Goal: Transaction & Acquisition: Purchase product/service

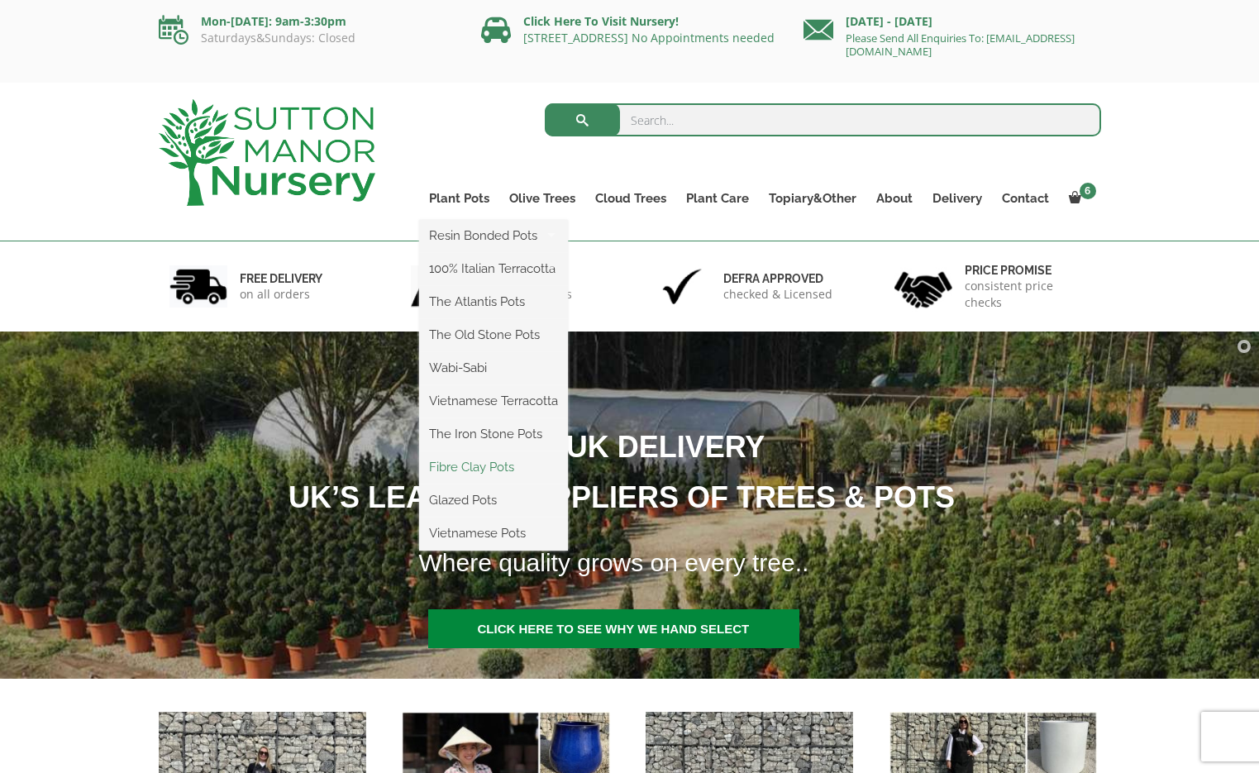
click at [477, 462] on link "Fibre Clay Pots" at bounding box center [493, 467] width 149 height 25
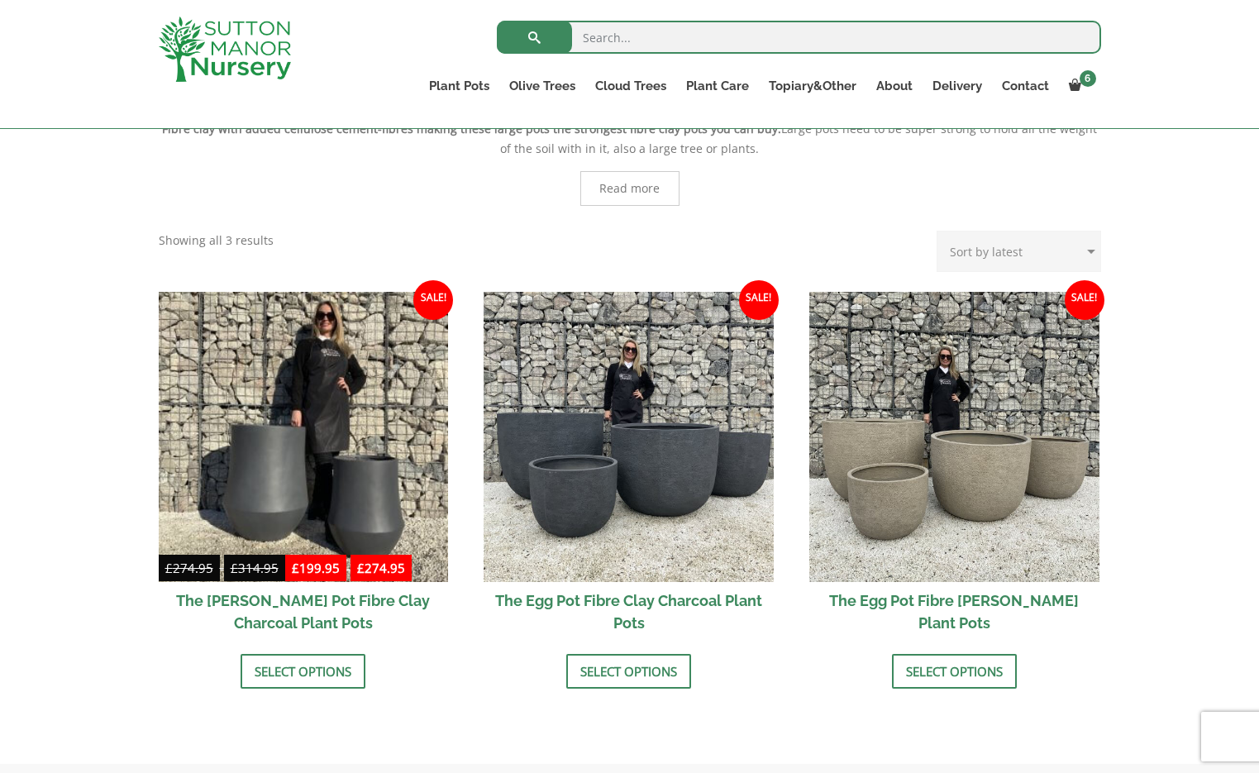
scroll to position [374, 0]
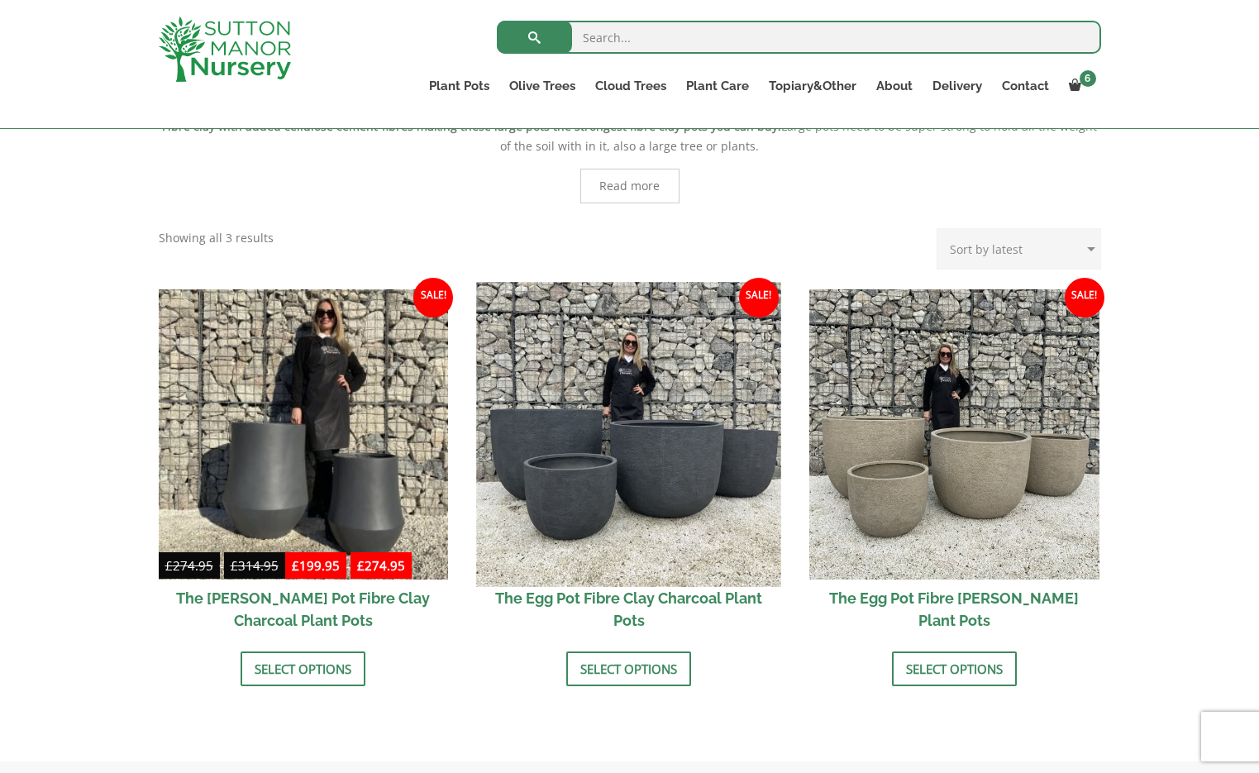
click at [578, 461] on img at bounding box center [629, 434] width 304 height 304
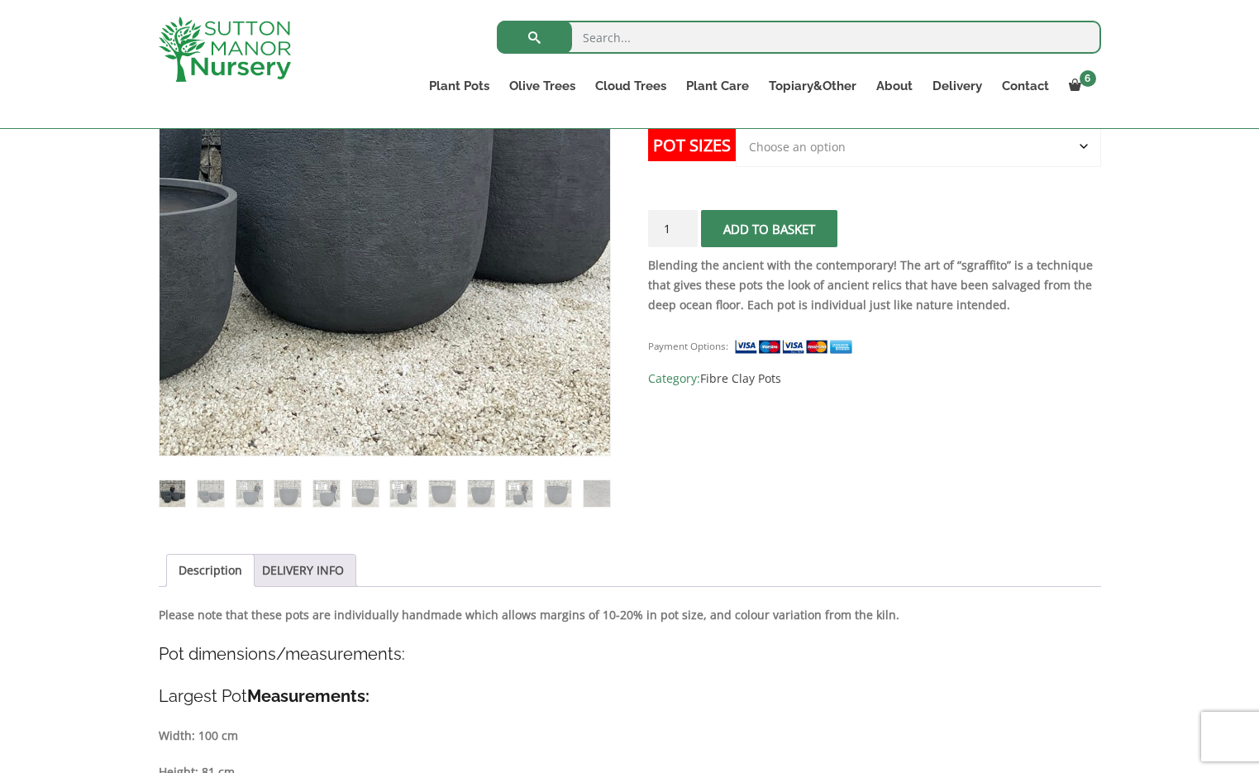
scroll to position [378, 0]
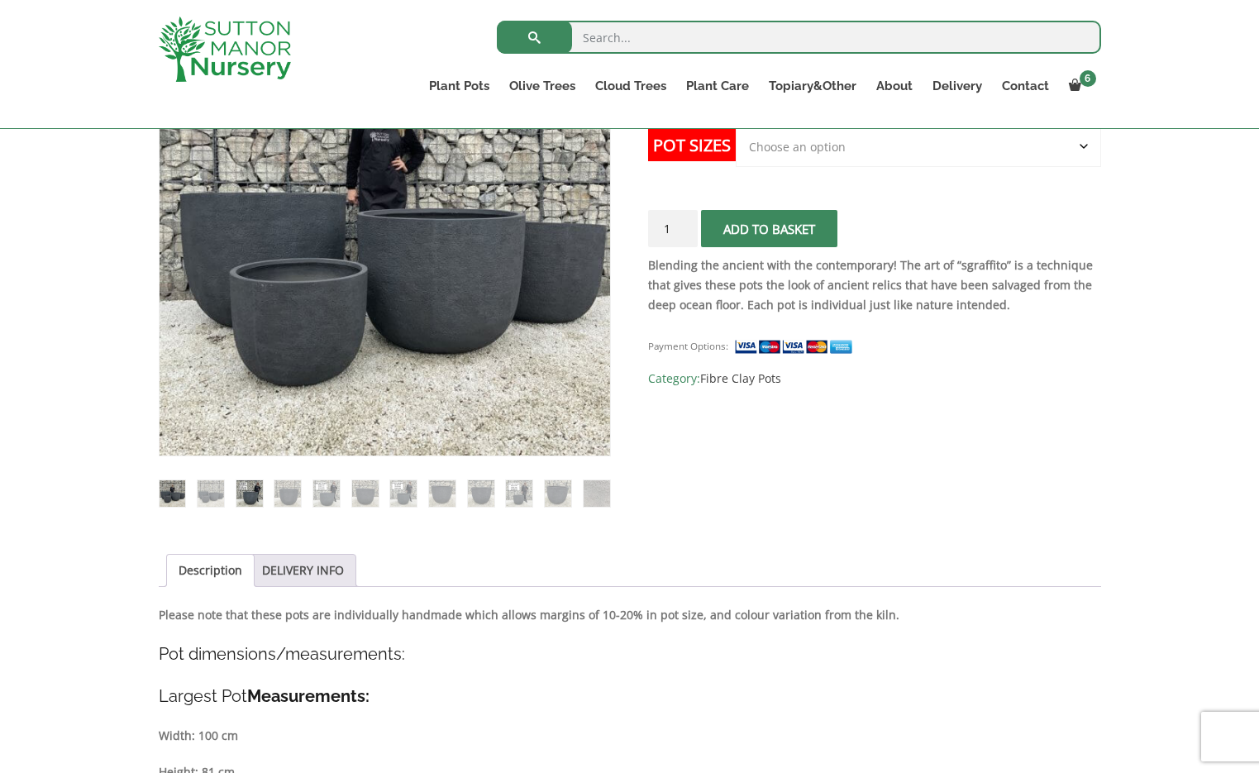
click at [250, 487] on img at bounding box center [249, 493] width 26 height 26
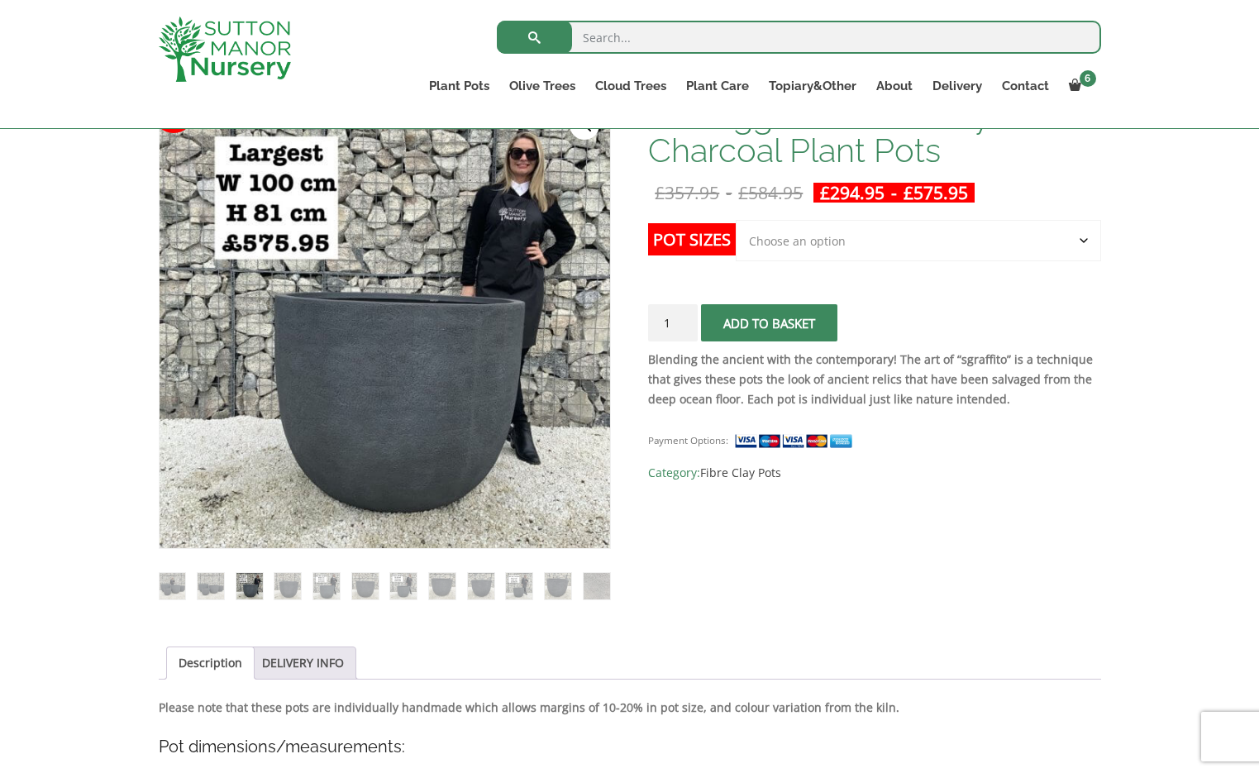
scroll to position [281, 0]
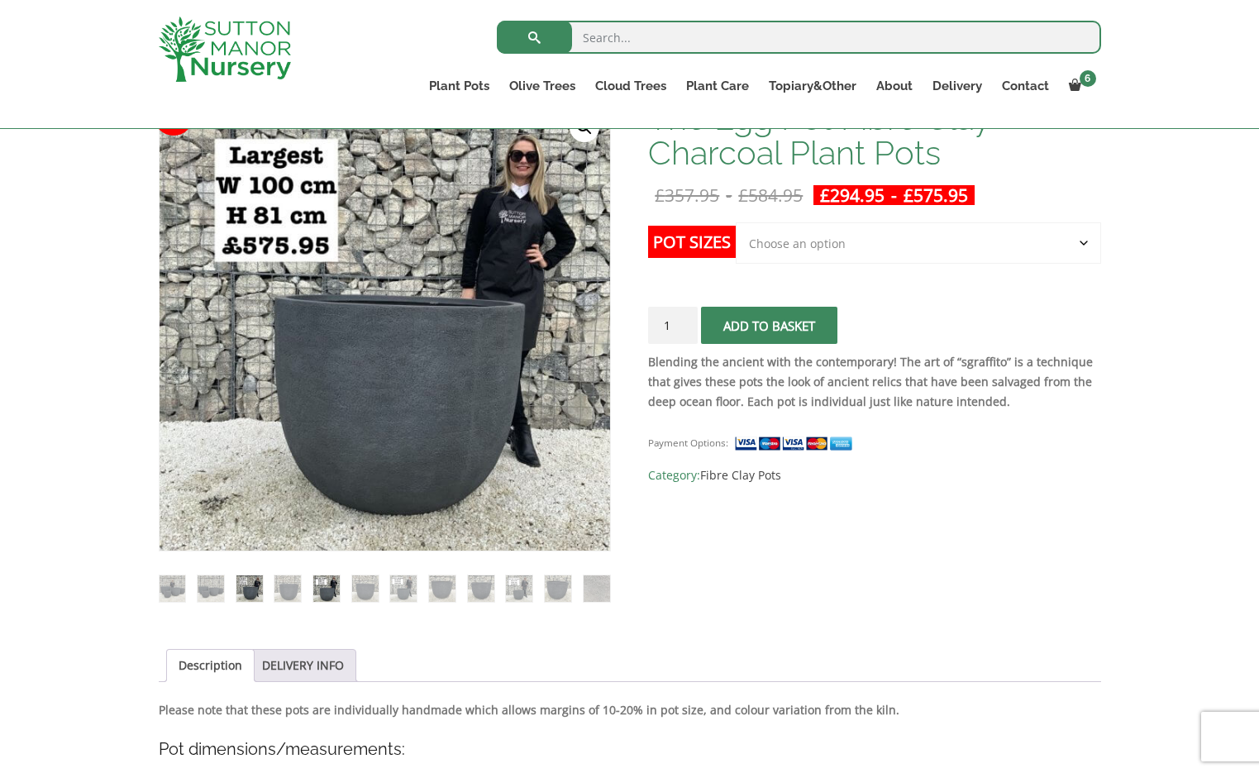
click at [321, 585] on img at bounding box center [326, 588] width 26 height 26
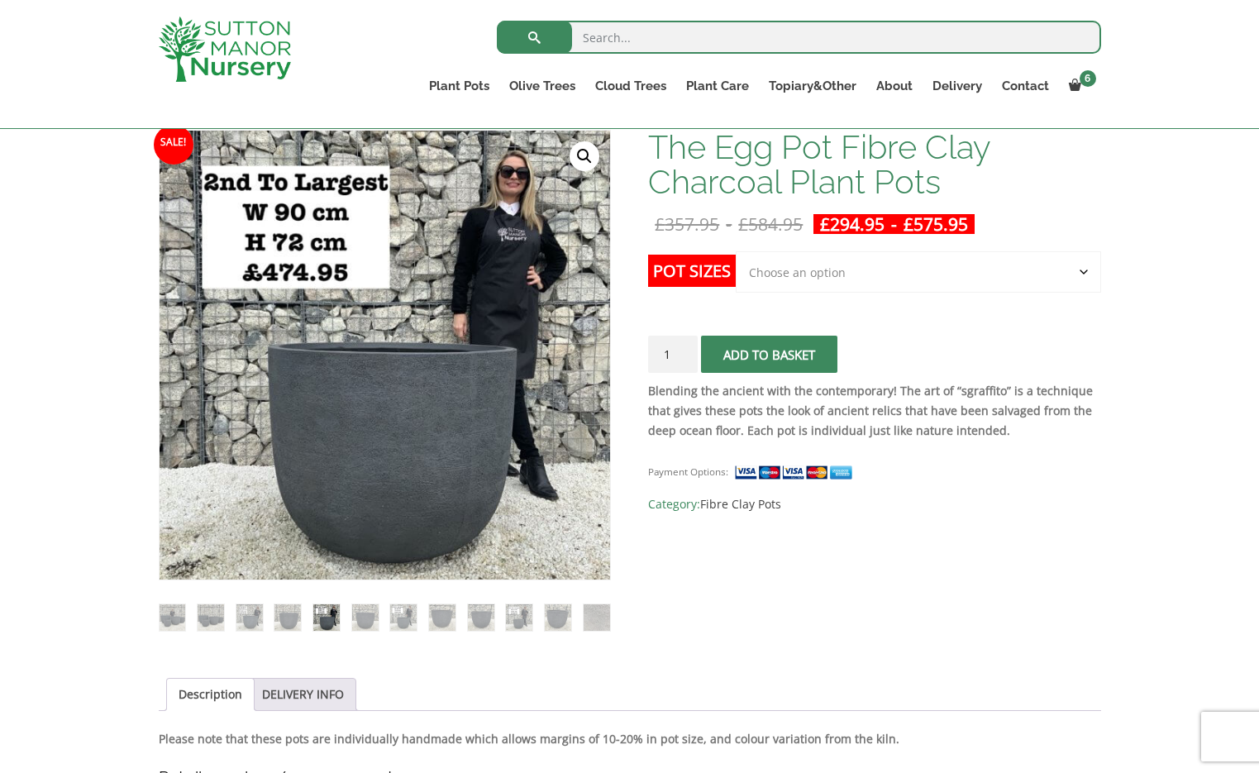
scroll to position [252, 0]
click at [399, 615] on img at bounding box center [403, 617] width 26 height 26
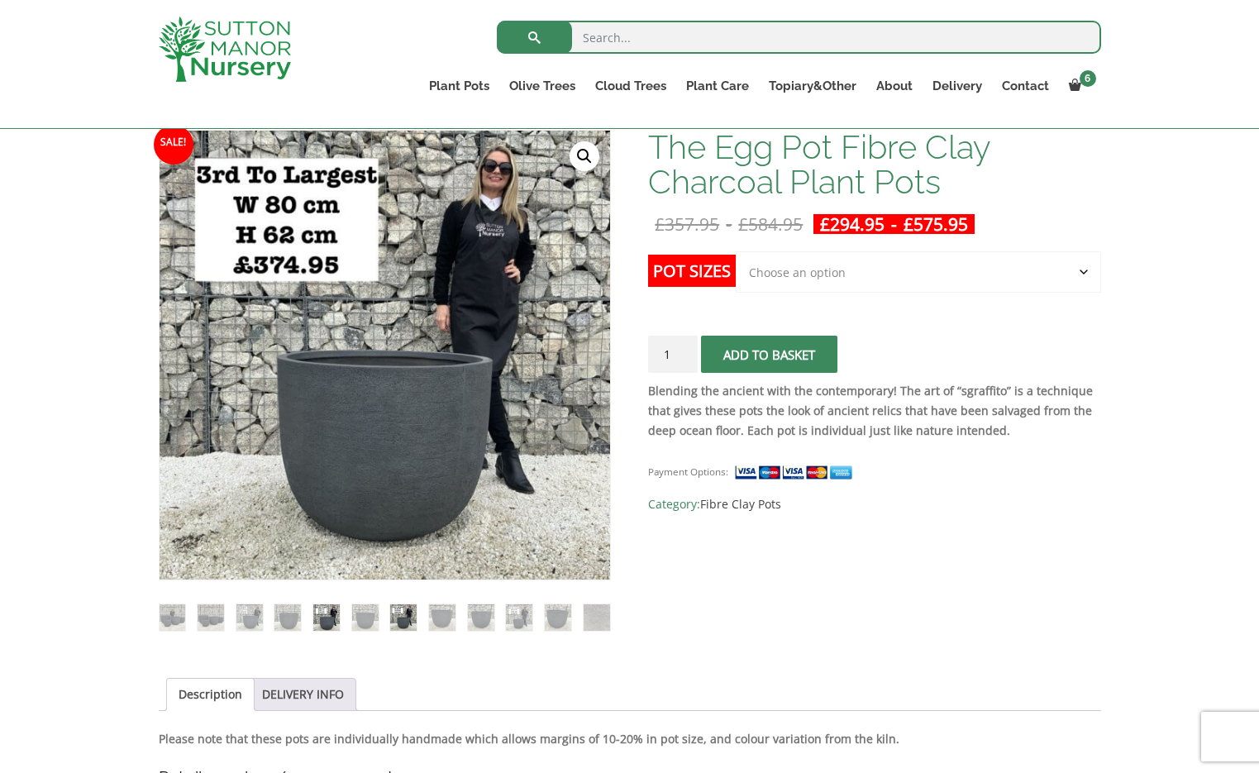
click at [324, 616] on img at bounding box center [326, 617] width 26 height 26
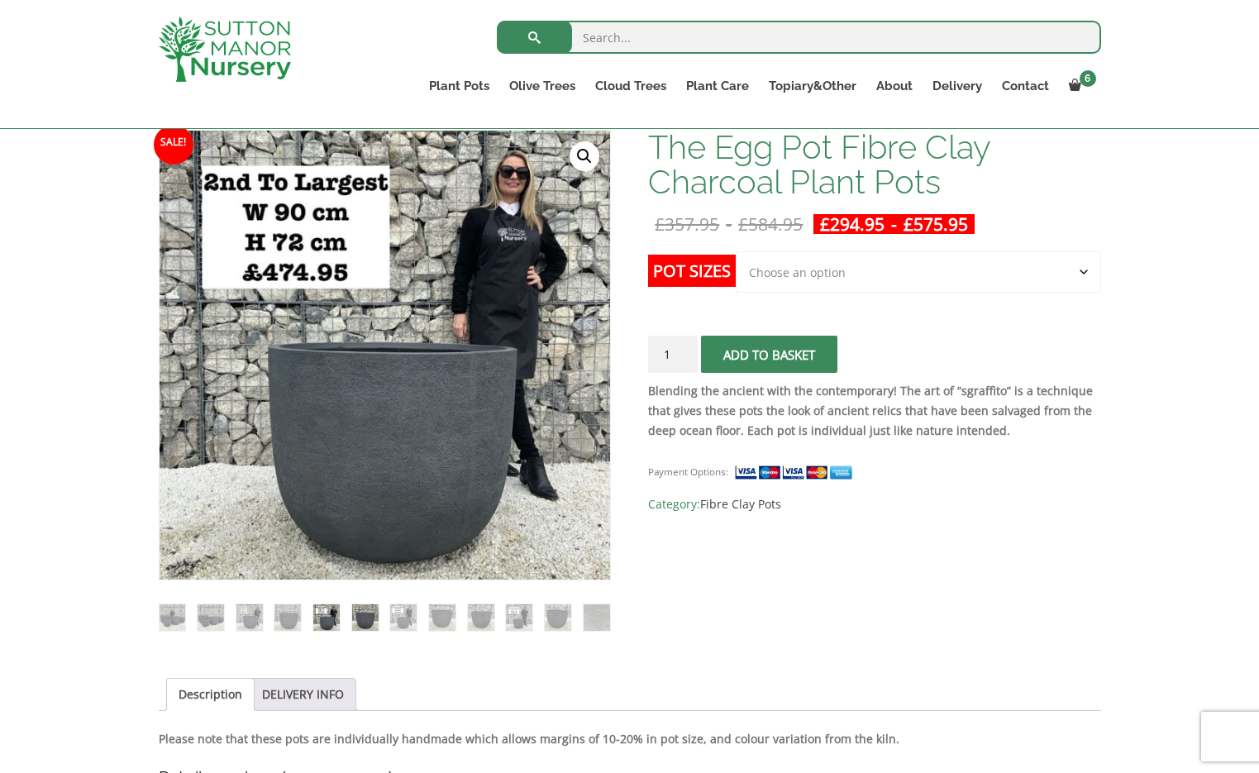
click at [360, 611] on img at bounding box center [365, 617] width 26 height 26
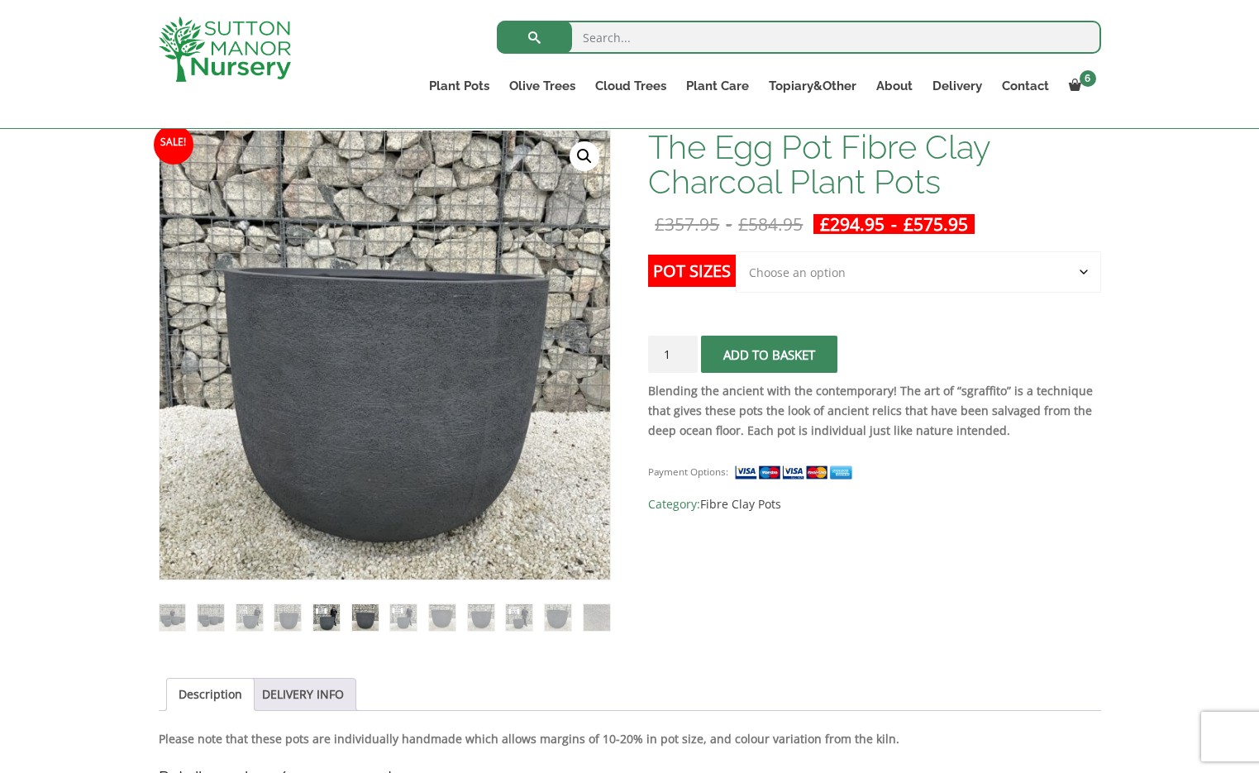
click at [331, 615] on img at bounding box center [326, 617] width 26 height 26
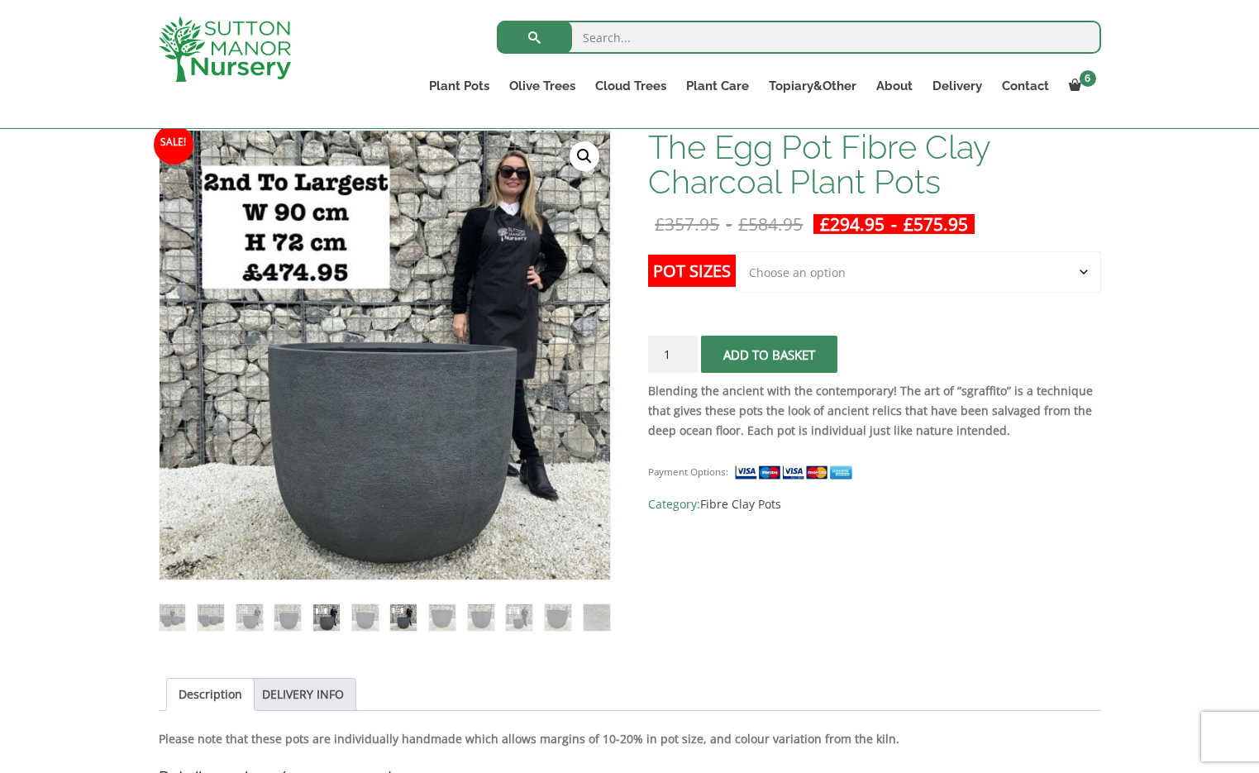
click at [403, 614] on img at bounding box center [403, 617] width 26 height 26
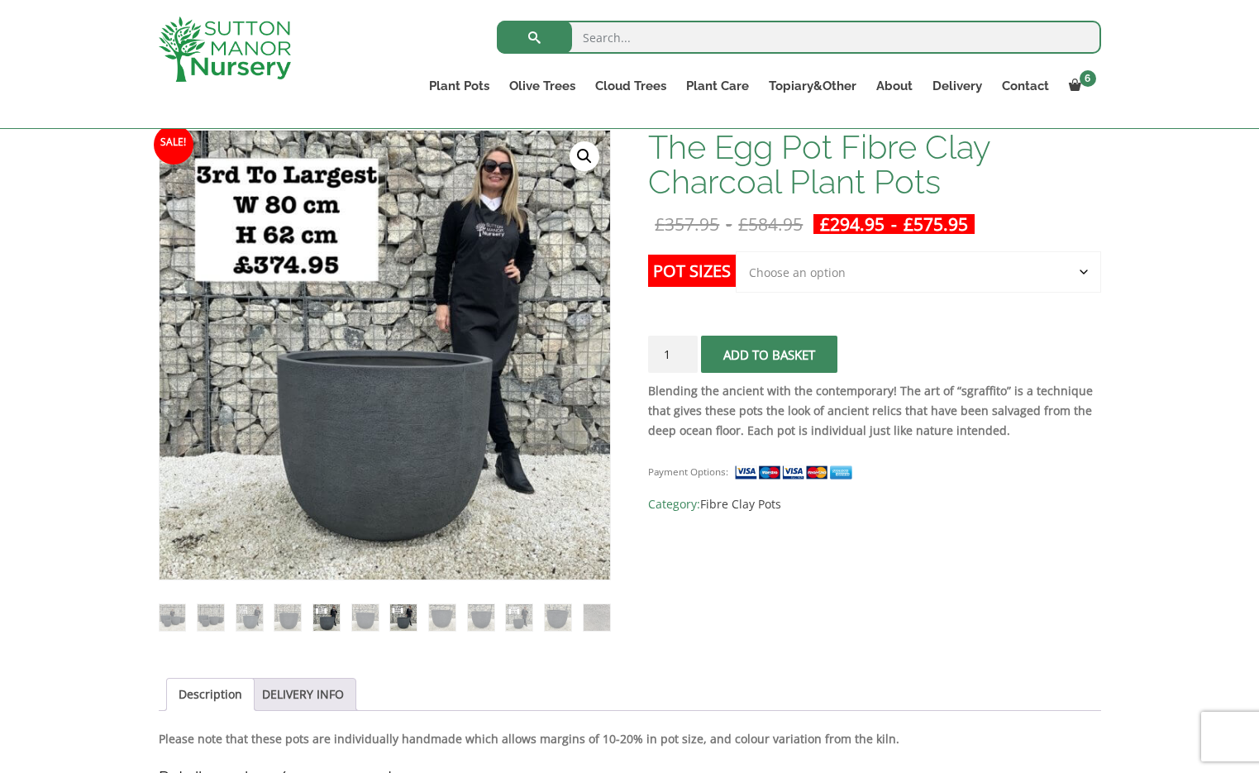
click at [325, 612] on img at bounding box center [326, 617] width 26 height 26
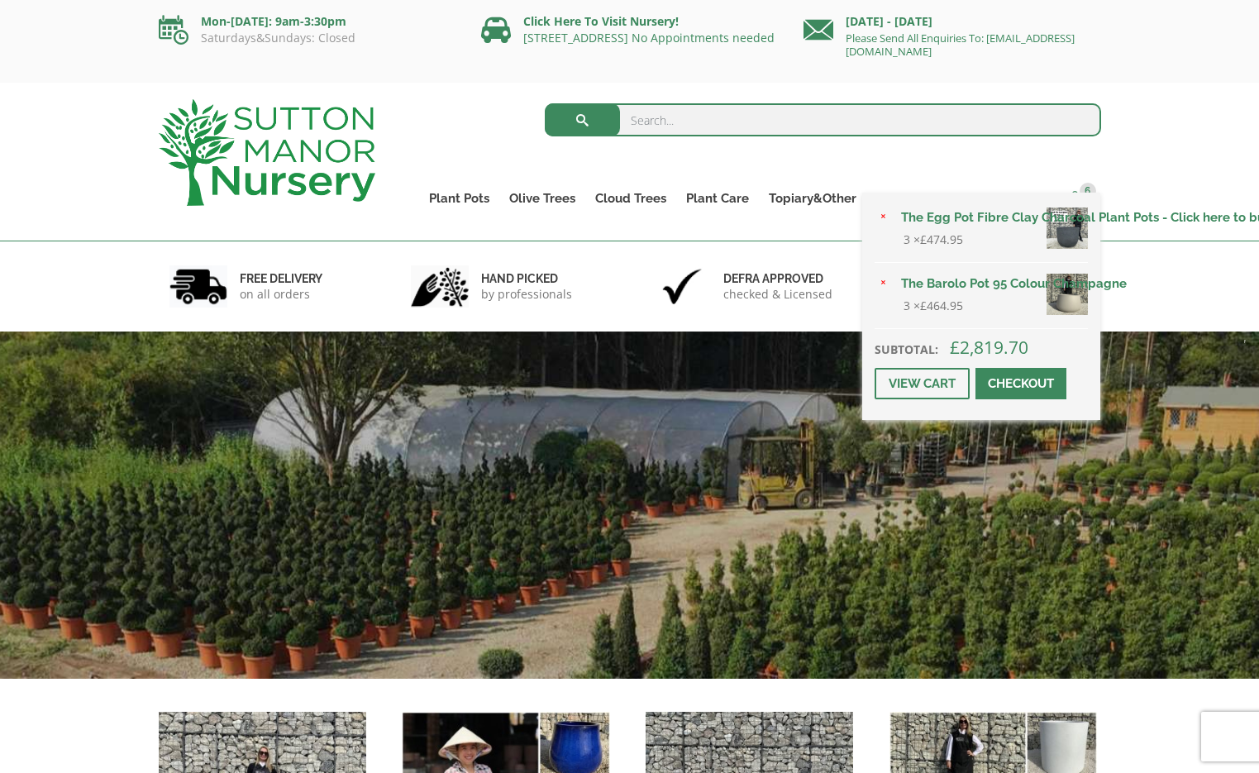
click at [1084, 189] on span "6" at bounding box center [1087, 191] width 17 height 17
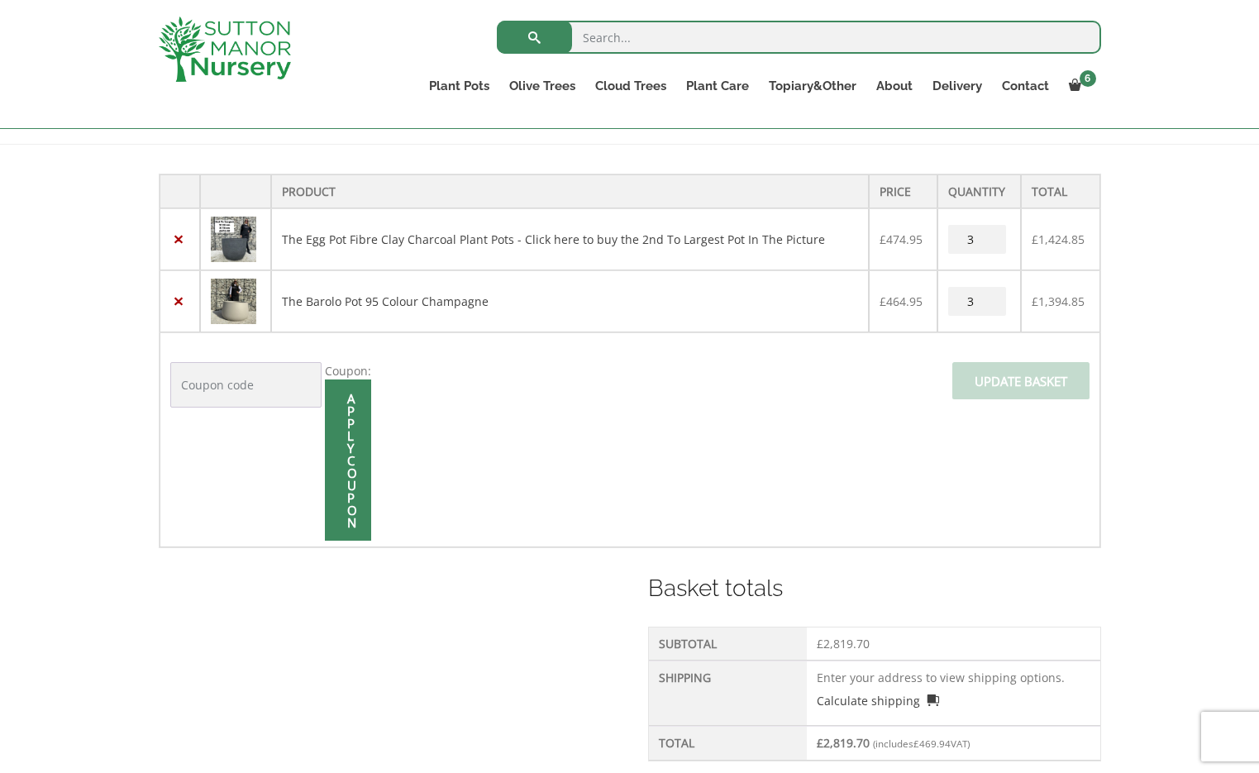
scroll to position [315, 0]
click at [990, 237] on input "4" at bounding box center [977, 240] width 58 height 29
click at [990, 237] on input "5" at bounding box center [977, 240] width 58 height 29
click at [991, 248] on input "4" at bounding box center [977, 240] width 58 height 29
click at [991, 248] on input "3" at bounding box center [977, 240] width 58 height 29
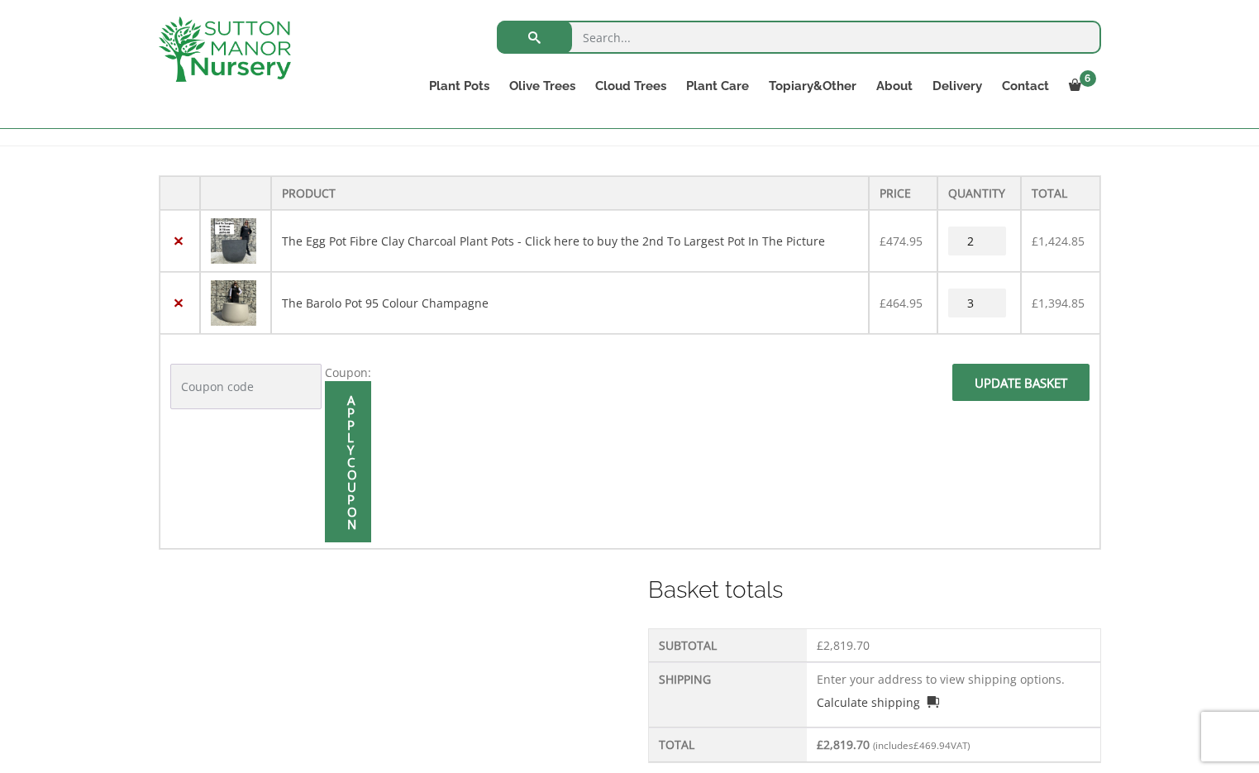
click at [991, 248] on input "2" at bounding box center [977, 240] width 58 height 29
click at [991, 247] on input "1" at bounding box center [977, 240] width 58 height 29
type input "0"
click at [991, 247] on input "0" at bounding box center [977, 240] width 58 height 29
click at [990, 247] on input "0" at bounding box center [977, 240] width 58 height 29
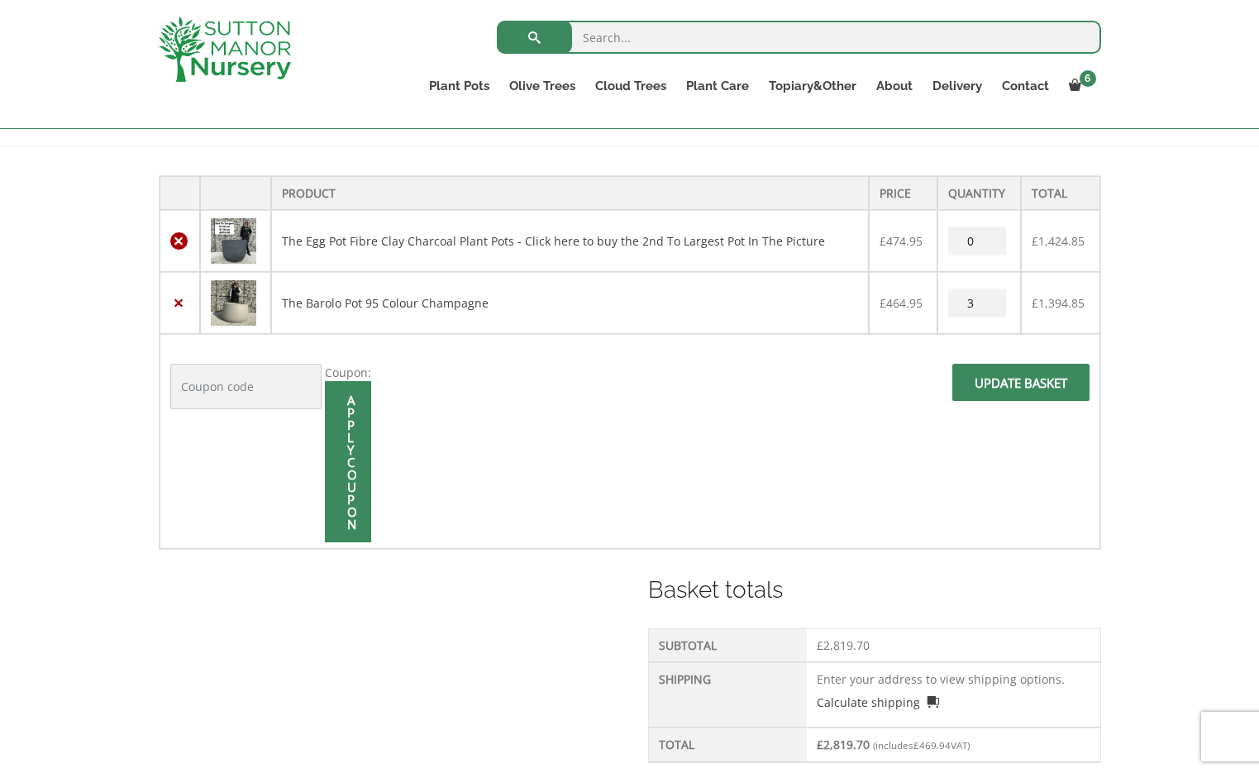
click at [178, 239] on link "×" at bounding box center [178, 240] width 17 height 17
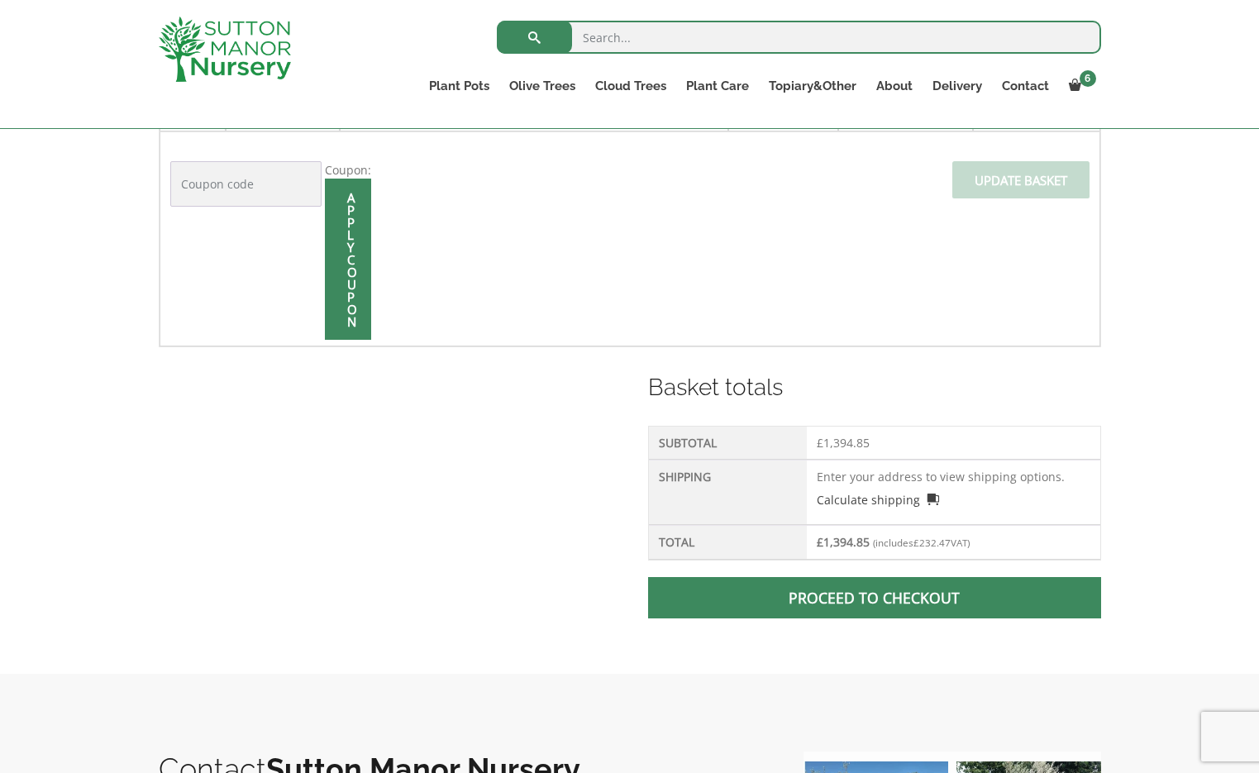
scroll to position [528, 0]
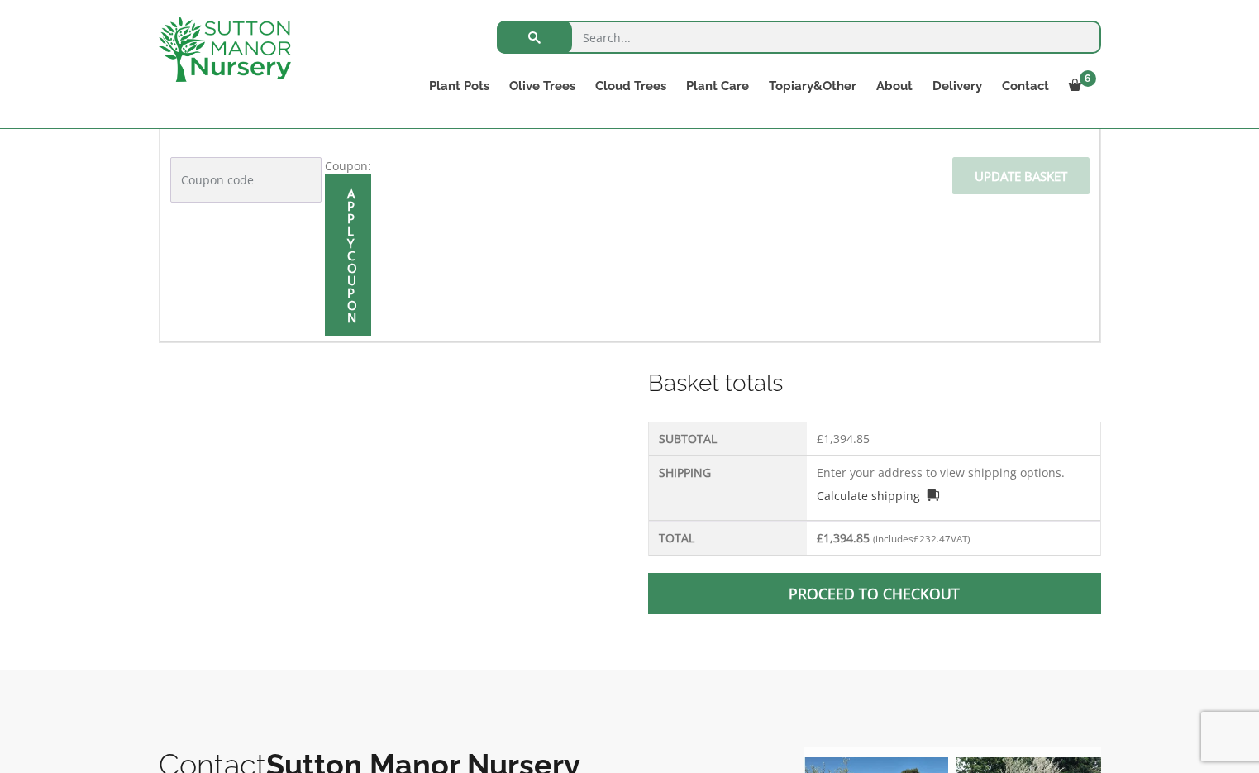
click at [874, 593] on span at bounding box center [874, 593] width 0 height 0
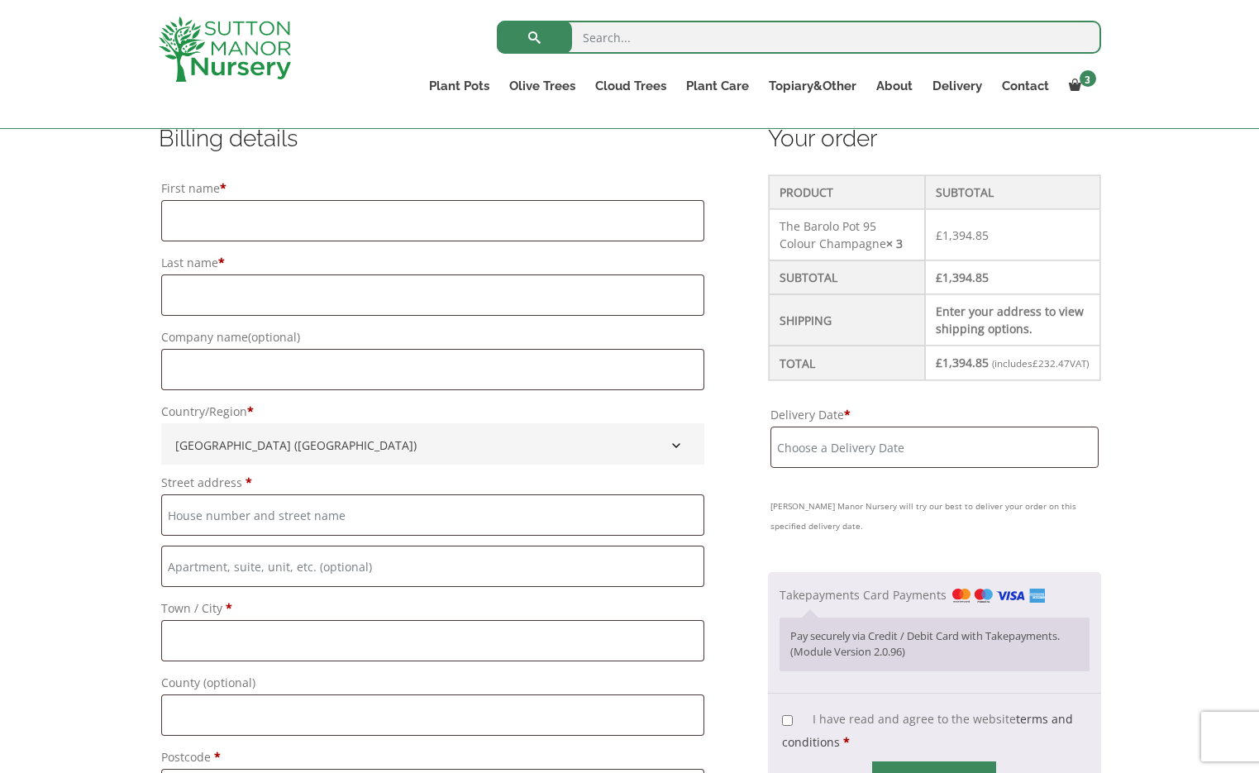
scroll to position [436, 0]
type input "[STREET_ADDRESS]"
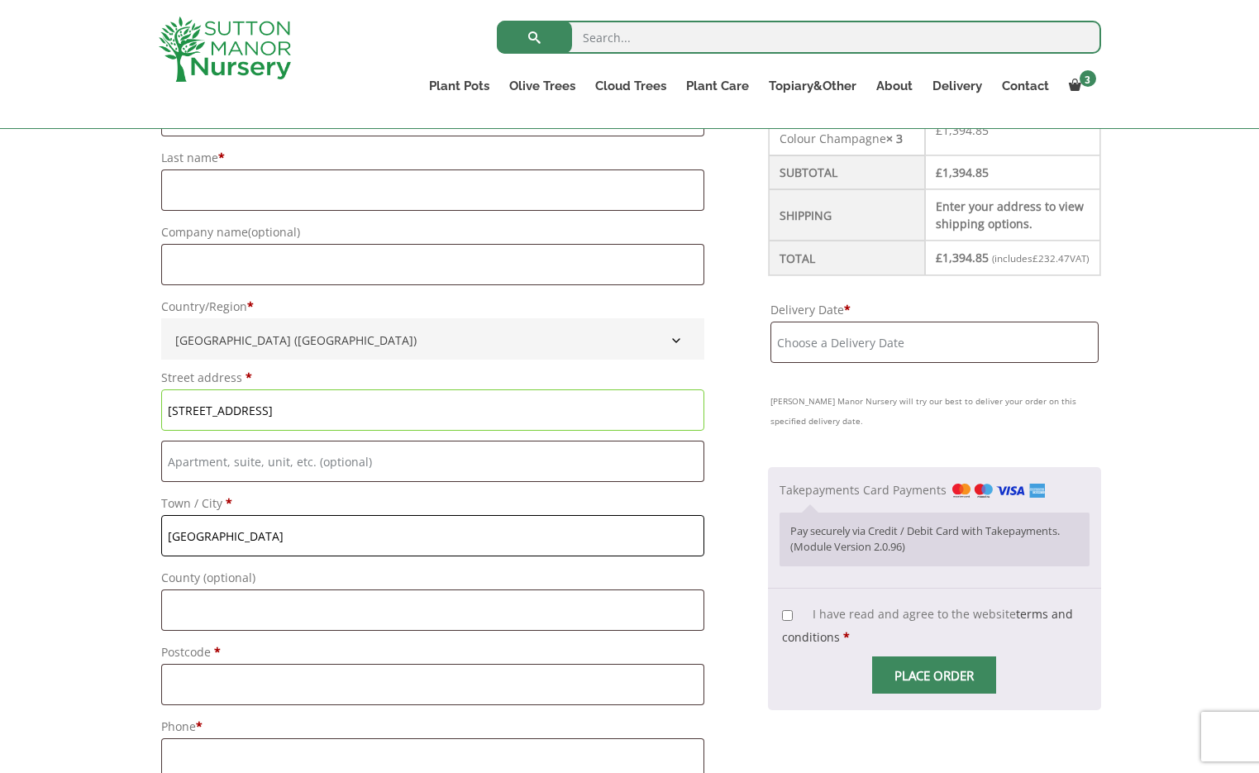
scroll to position [543, 0]
type input "[GEOGRAPHIC_DATA]"
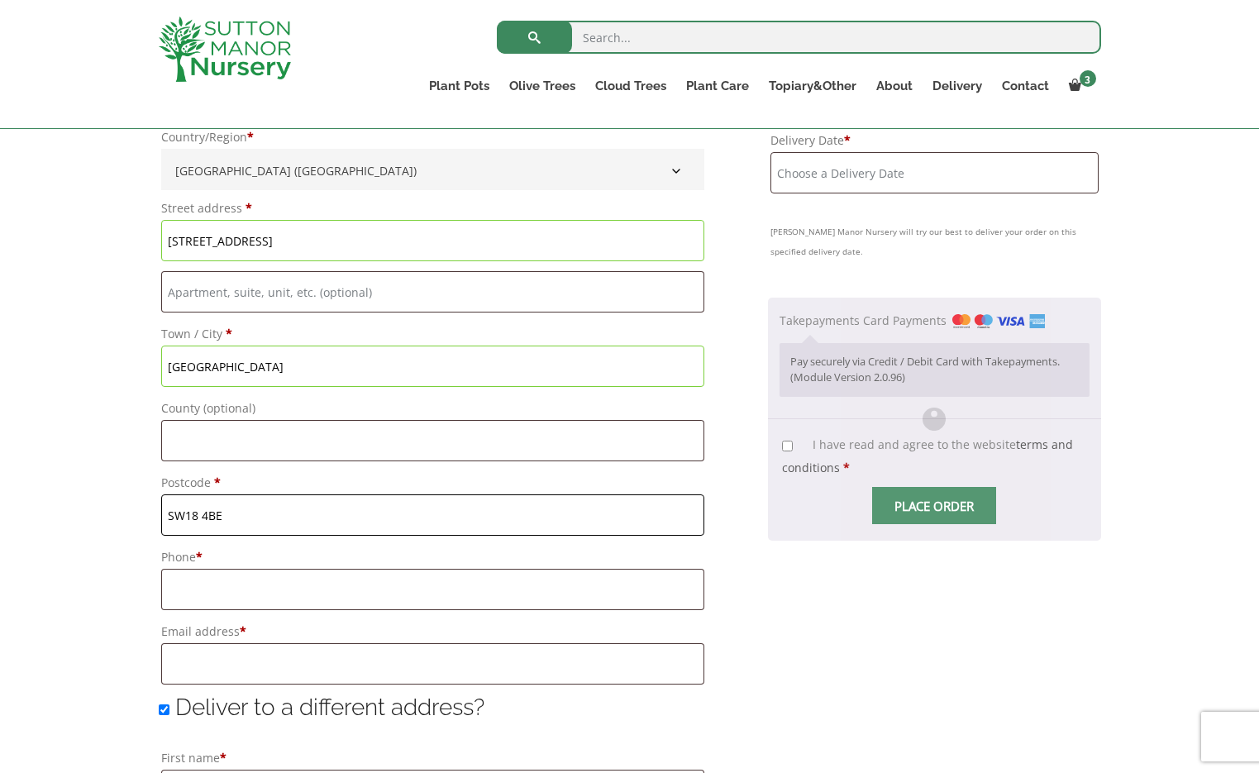
scroll to position [717, 0]
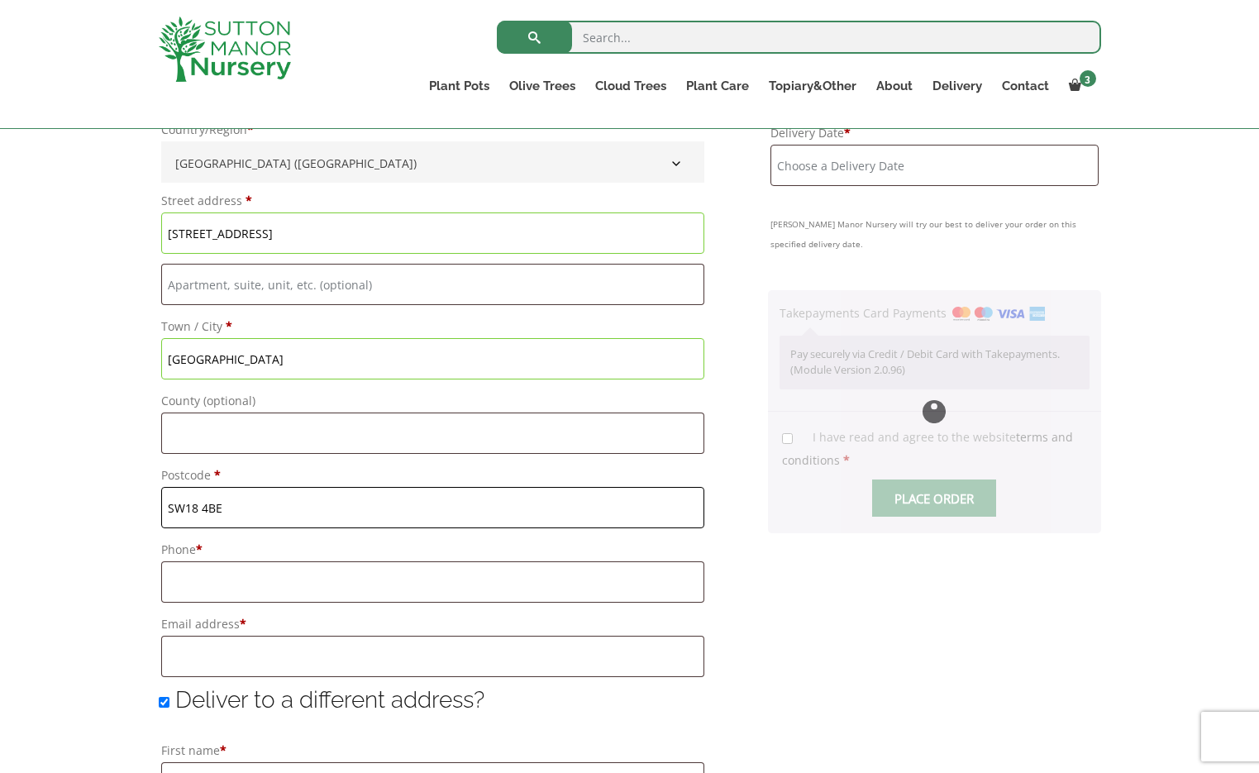
type input "SW18 4BE"
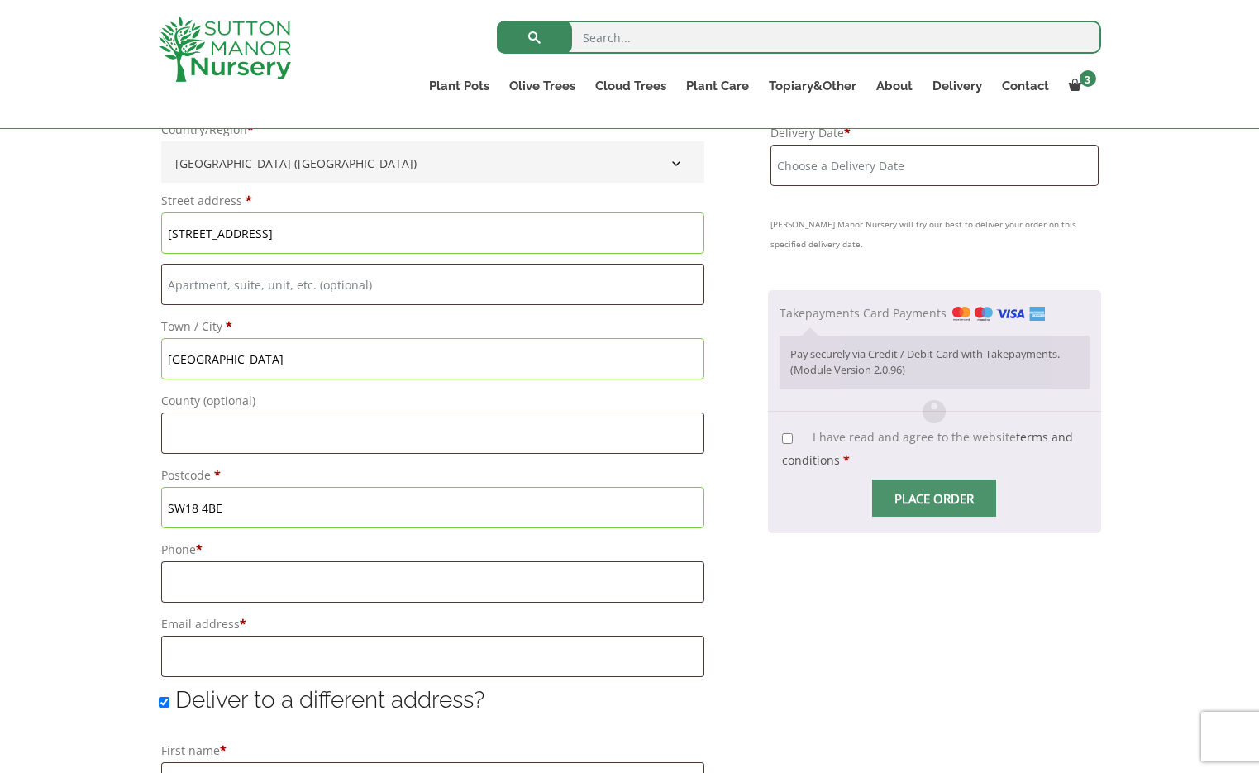
click at [268, 555] on label "Phone *" at bounding box center [432, 549] width 543 height 23
click at [268, 561] on input "Phone *" at bounding box center [432, 581] width 543 height 41
type input "07843383362"
click at [231, 655] on input "Email address *" at bounding box center [432, 656] width 543 height 41
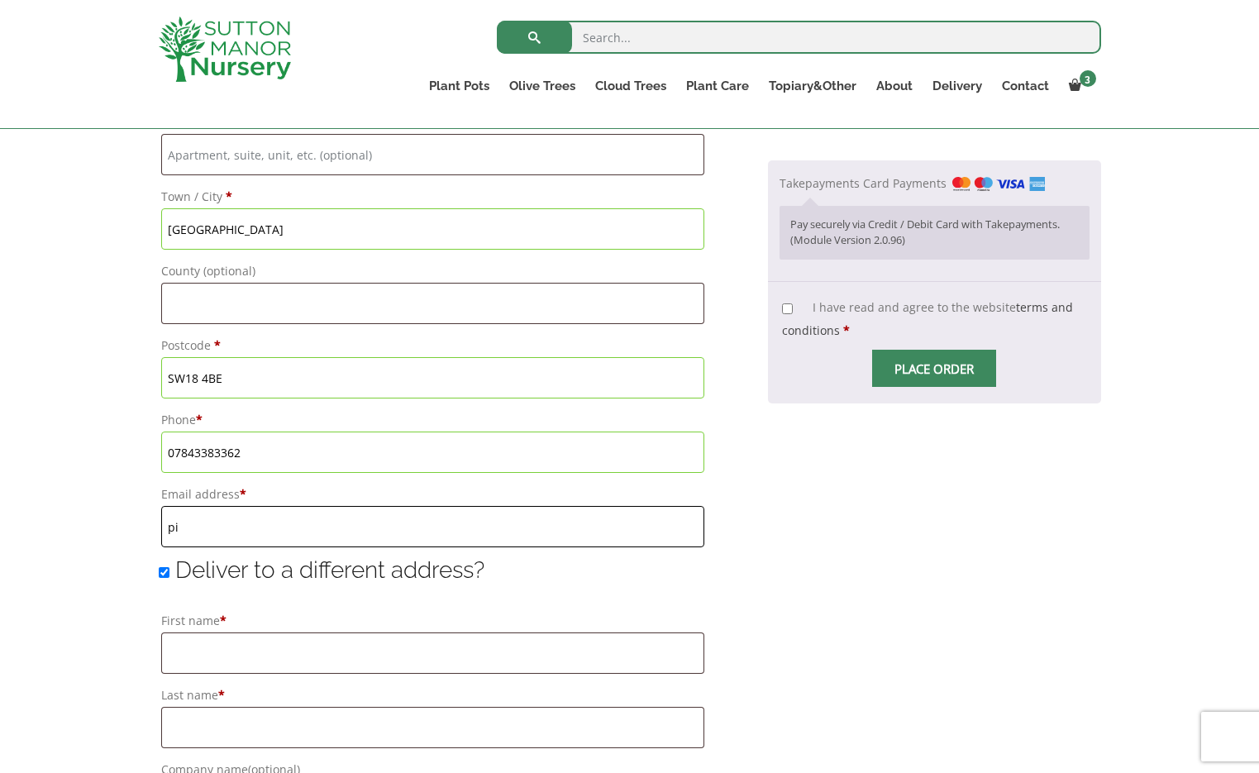
scroll to position [849, 0]
type input "[EMAIL_ADDRESS][DOMAIN_NAME]"
click at [163, 572] on input "Deliver to a different address?" at bounding box center [164, 570] width 11 height 11
checkbox input "false"
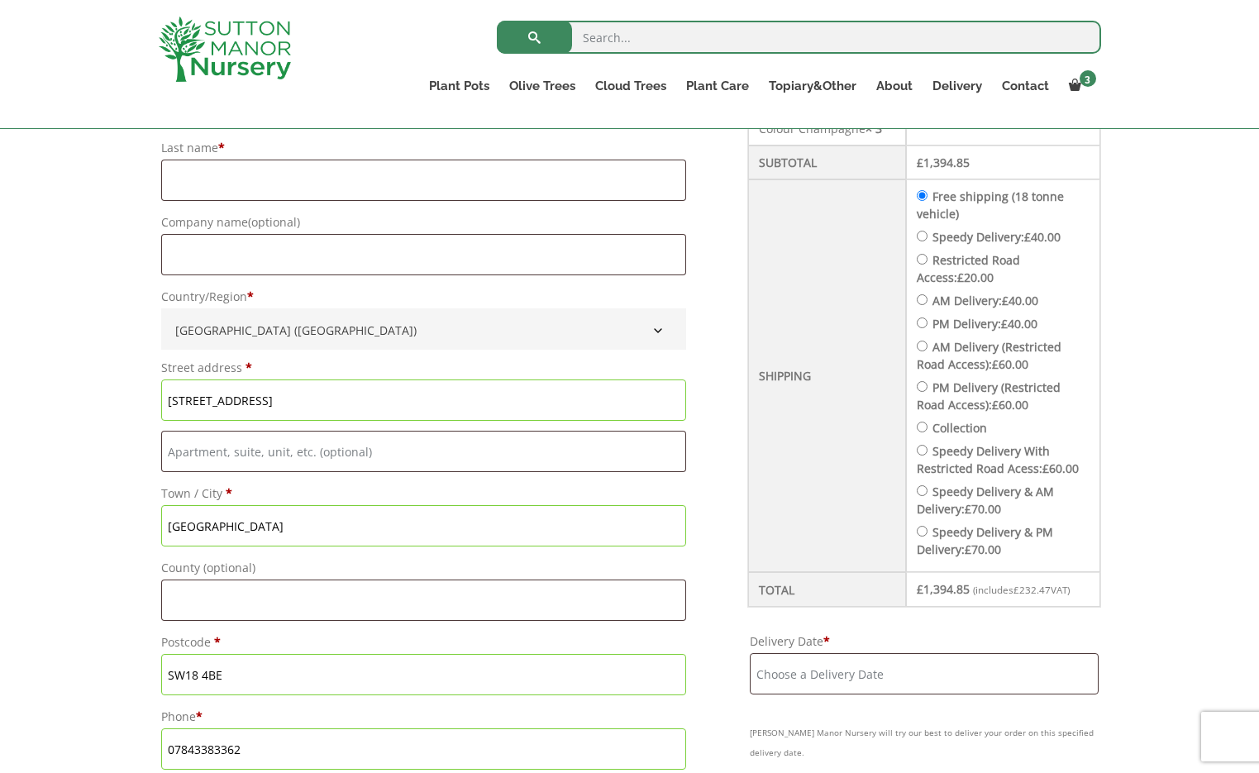
scroll to position [550, 0]
